Goal: Task Accomplishment & Management: Use online tool/utility

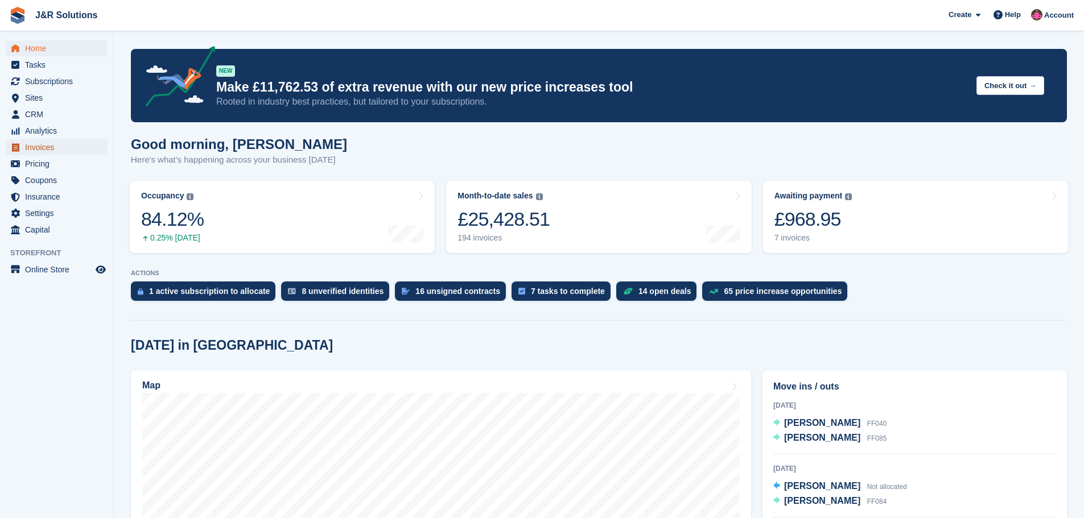
click at [39, 150] on span "Invoices" at bounding box center [59, 147] width 68 height 16
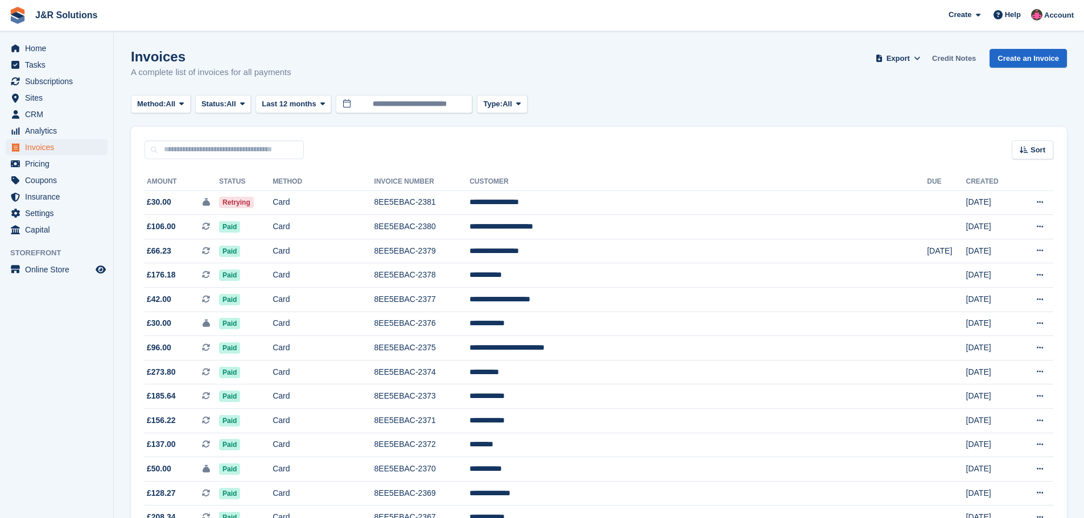
click at [967, 56] on link "Credit Notes" at bounding box center [953, 58] width 53 height 19
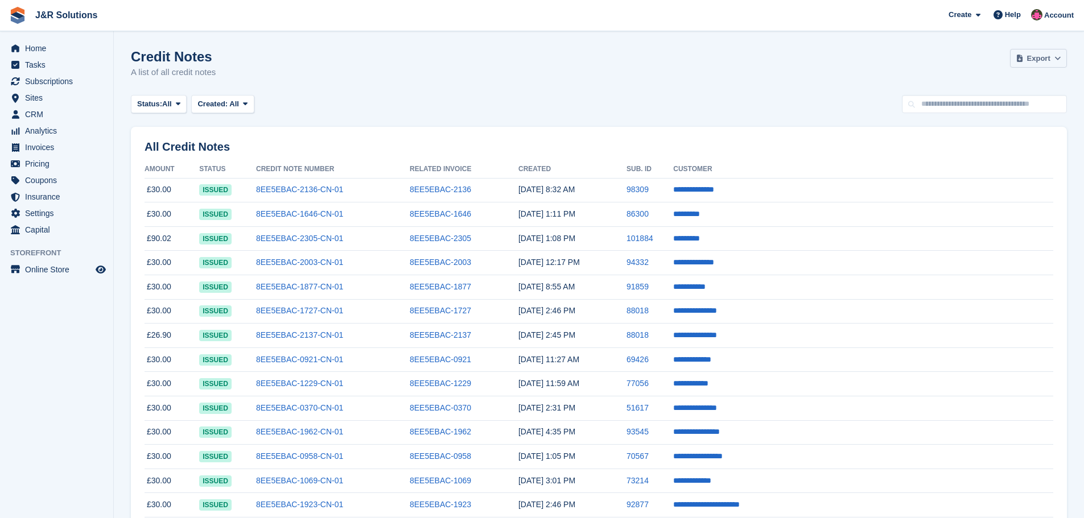
click at [1048, 56] on span "Export" at bounding box center [1038, 58] width 23 height 11
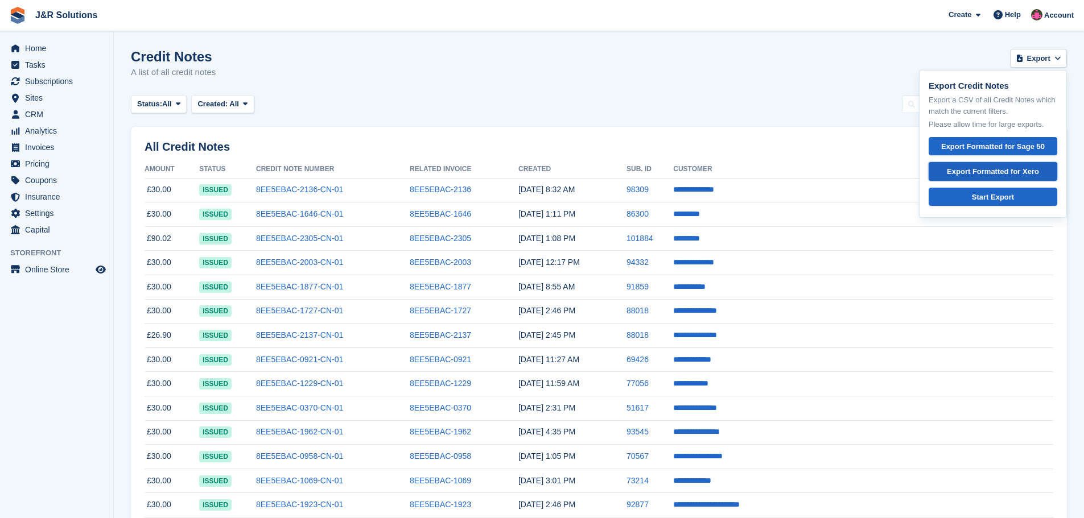
click at [1013, 175] on div "Export Formatted for Xero" at bounding box center [992, 171] width 109 height 11
